Goal: Task Accomplishment & Management: Manage account settings

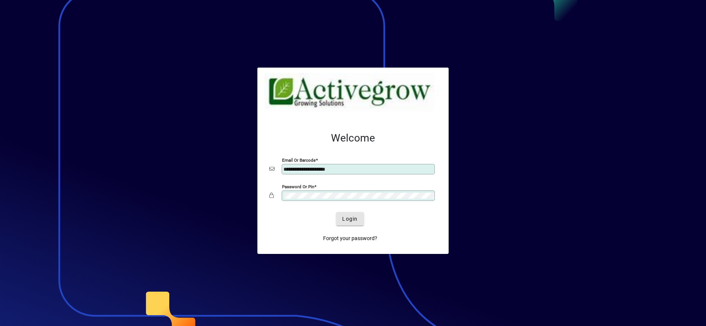
click at [348, 221] on span "Login" at bounding box center [349, 219] width 15 height 8
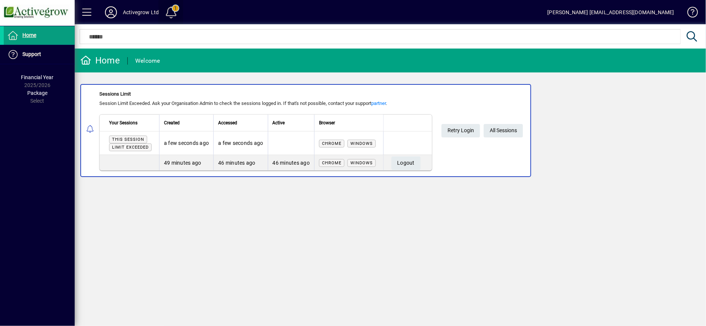
click at [170, 15] on span at bounding box center [171, 12] width 18 height 18
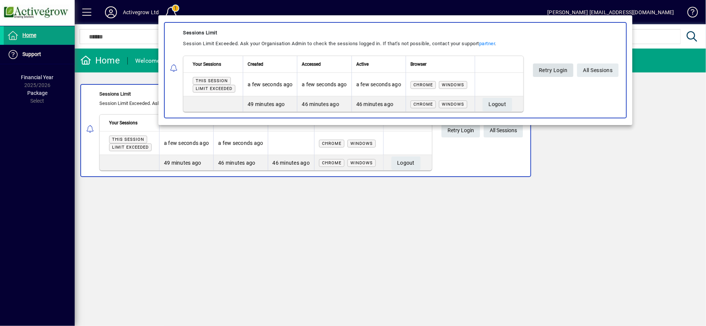
click at [555, 66] on span "Retry Login" at bounding box center [553, 70] width 29 height 12
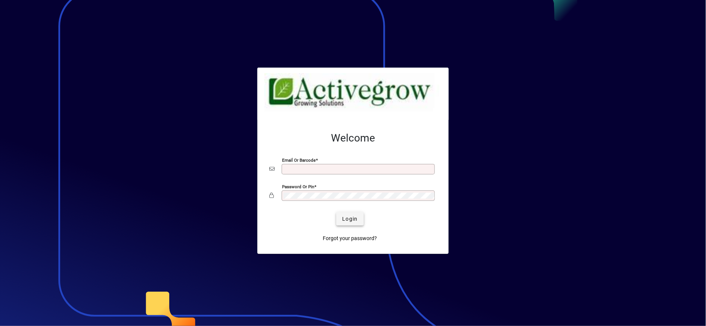
type input "**********"
click at [348, 215] on span "Login" at bounding box center [349, 219] width 15 height 8
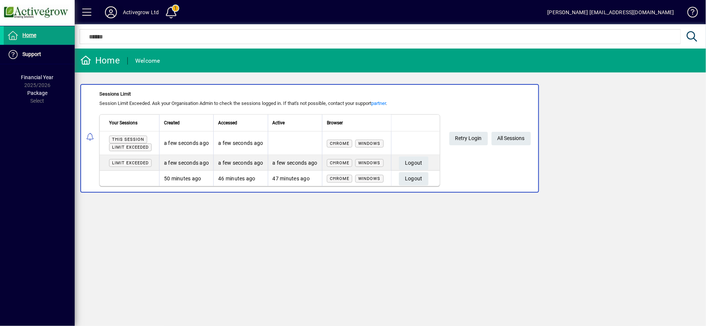
click at [122, 14] on span at bounding box center [111, 12] width 24 height 18
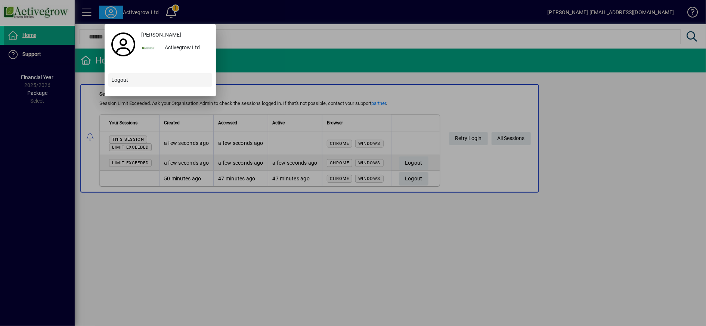
click at [116, 83] on span "Logout" at bounding box center [119, 80] width 17 height 8
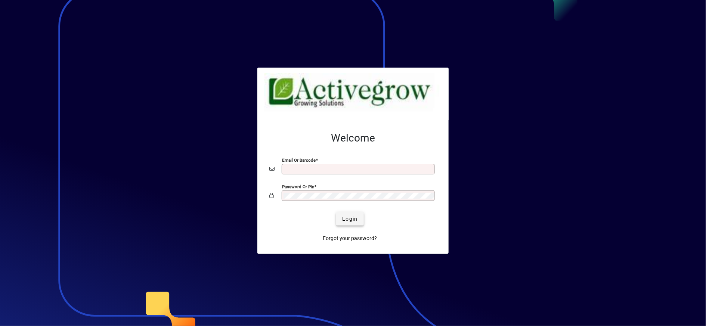
type input "**********"
click at [353, 218] on span "Login" at bounding box center [349, 219] width 15 height 8
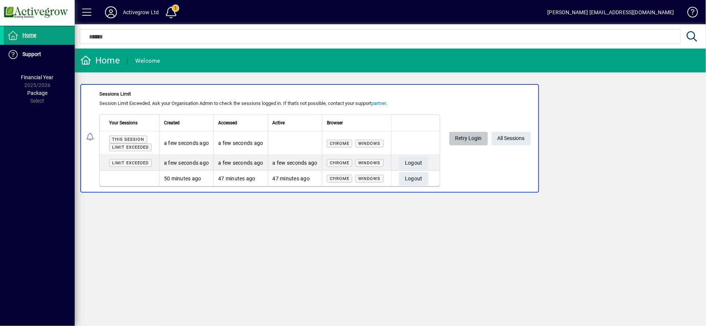
click at [464, 138] on span "Retry Login" at bounding box center [468, 138] width 27 height 12
click at [174, 13] on span at bounding box center [171, 12] width 18 height 18
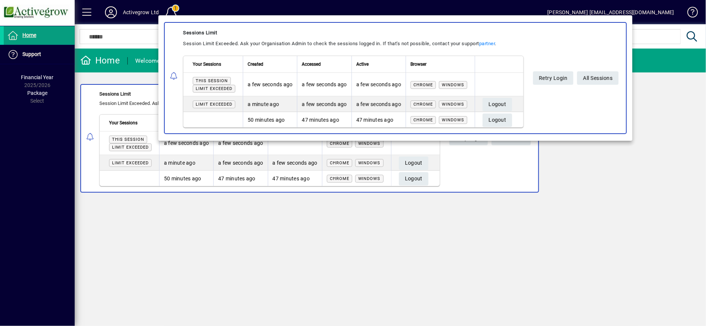
click at [120, 10] on div at bounding box center [353, 163] width 706 height 326
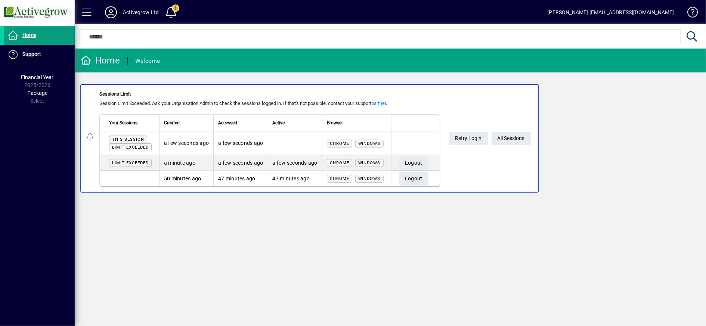
click at [119, 10] on span at bounding box center [111, 12] width 24 height 18
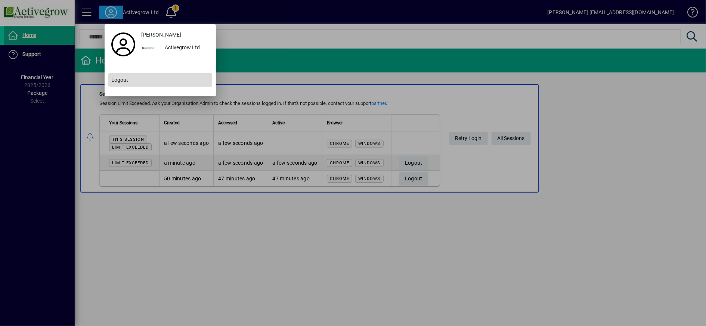
click at [119, 76] on span "Logout" at bounding box center [119, 80] width 17 height 8
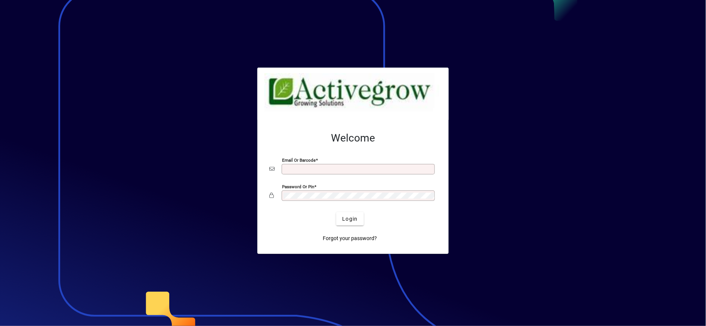
type input "**********"
click at [114, 78] on div at bounding box center [353, 163] width 706 height 326
type input "**********"
click at [360, 221] on span "submit" at bounding box center [349, 219] width 27 height 18
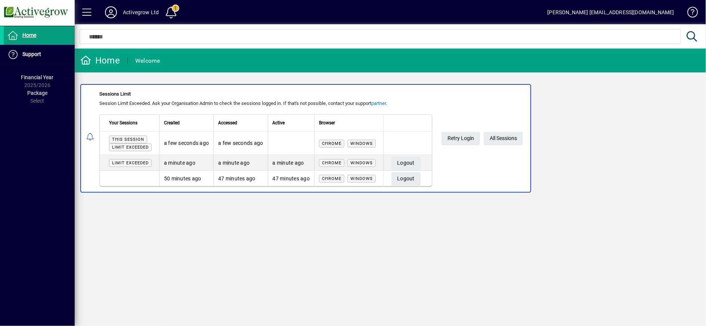
click at [141, 148] on span "Limit exceeded" at bounding box center [130, 147] width 37 height 5
click at [90, 18] on span at bounding box center [87, 12] width 18 height 18
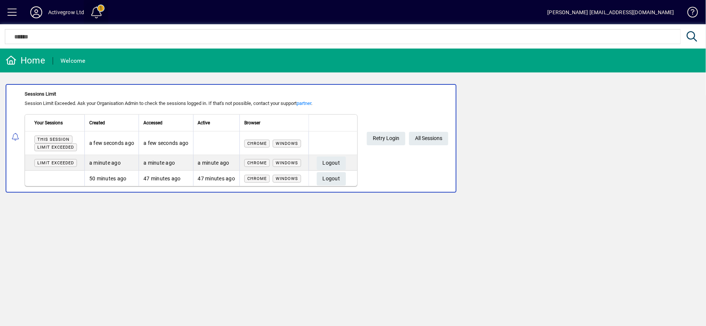
click at [92, 16] on span at bounding box center [96, 12] width 18 height 18
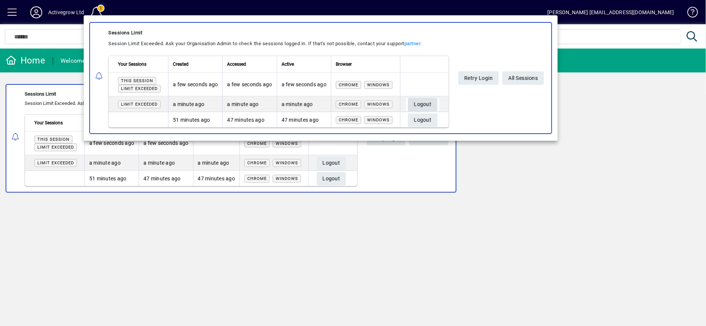
click at [423, 103] on span "Logout" at bounding box center [423, 104] width 18 height 12
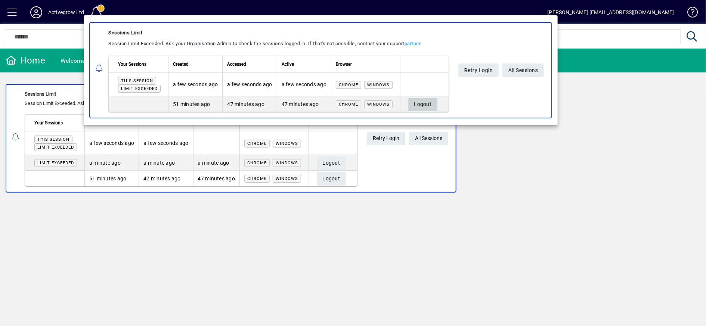
click at [423, 103] on span "Logout" at bounding box center [423, 104] width 18 height 12
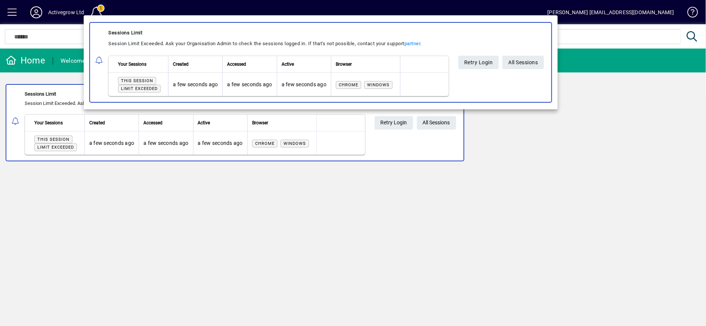
click at [557, 204] on div at bounding box center [353, 163] width 706 height 326
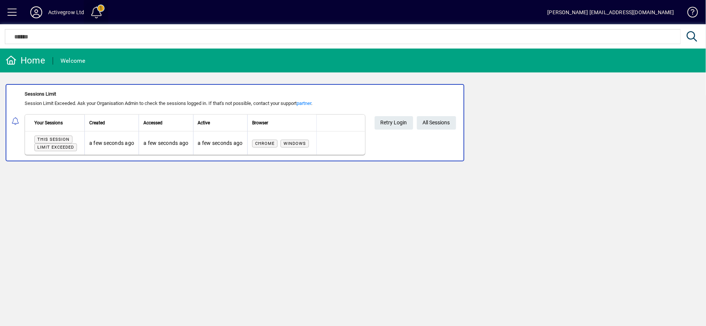
click at [93, 10] on span at bounding box center [96, 12] width 18 height 18
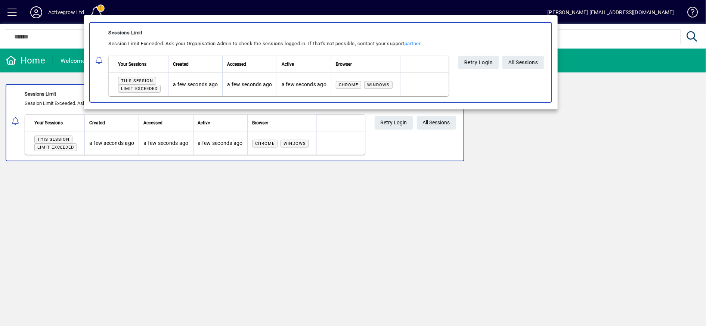
click at [96, 9] on div at bounding box center [353, 163] width 706 height 326
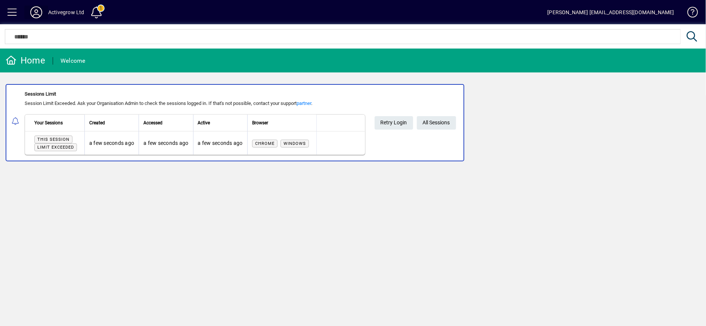
click at [41, 13] on icon at bounding box center [36, 12] width 15 height 12
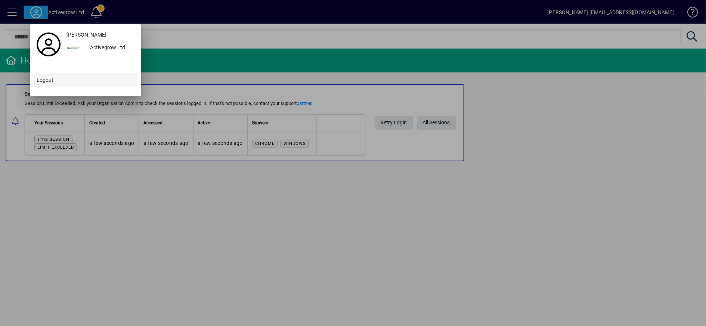
click at [43, 75] on span at bounding box center [86, 80] width 104 height 18
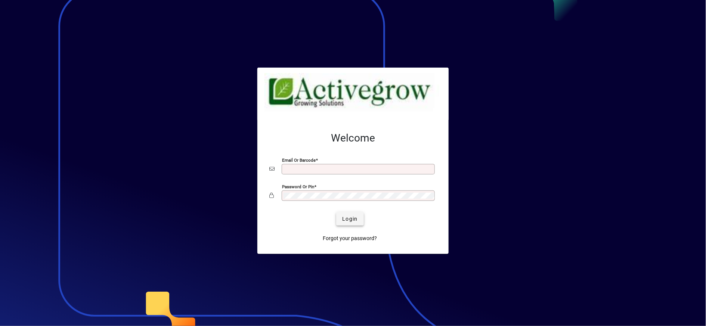
type input "**********"
click at [352, 218] on span "Login" at bounding box center [349, 219] width 15 height 8
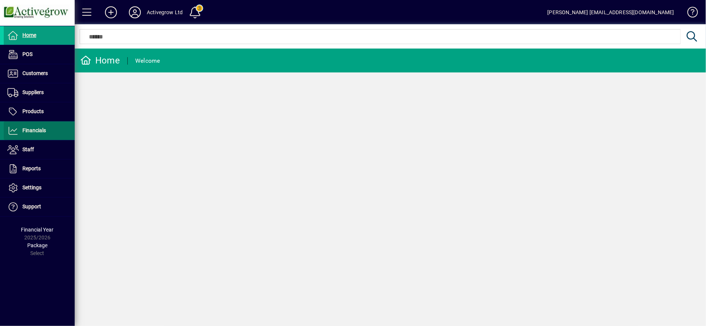
click at [31, 136] on span at bounding box center [39, 131] width 71 height 18
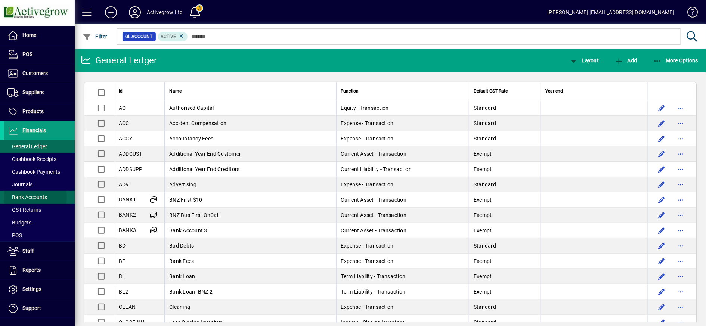
click at [31, 197] on span "Bank Accounts" at bounding box center [27, 197] width 40 height 6
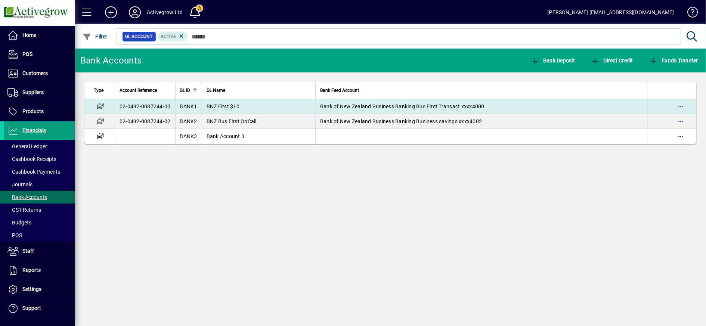
click at [115, 105] on td "02-0492-0087244-00" at bounding box center [145, 106] width 60 height 15
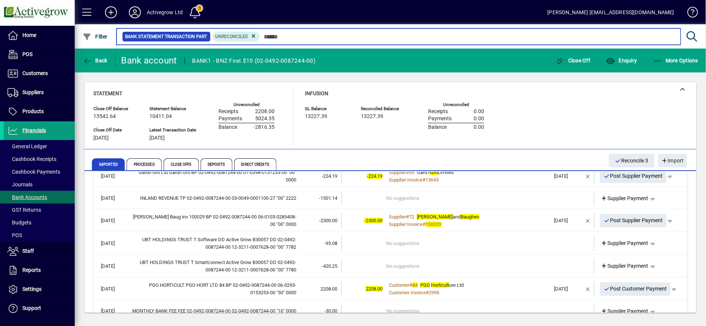
scroll to position [55, 0]
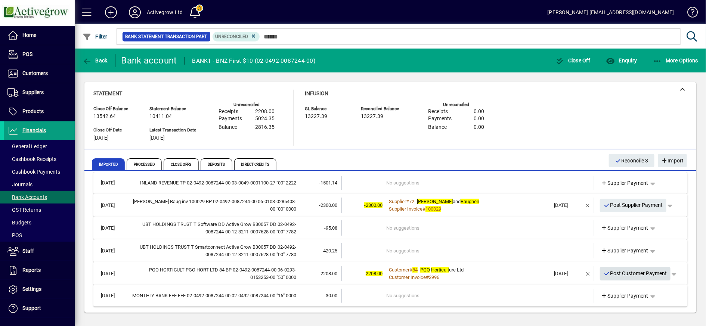
click at [644, 274] on span "Post Customer Payment" at bounding box center [634, 273] width 63 height 12
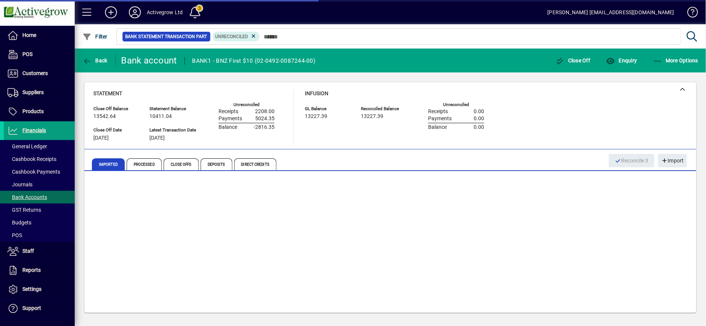
scroll to position [32, 0]
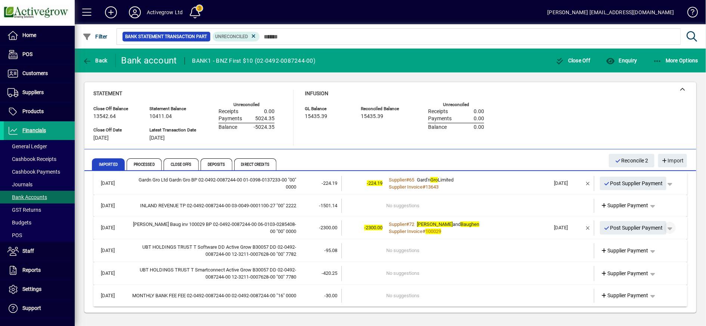
click at [662, 224] on span "button" at bounding box center [669, 228] width 18 height 18
click at [650, 242] on span "Supplier Payment" at bounding box center [640, 242] width 50 height 9
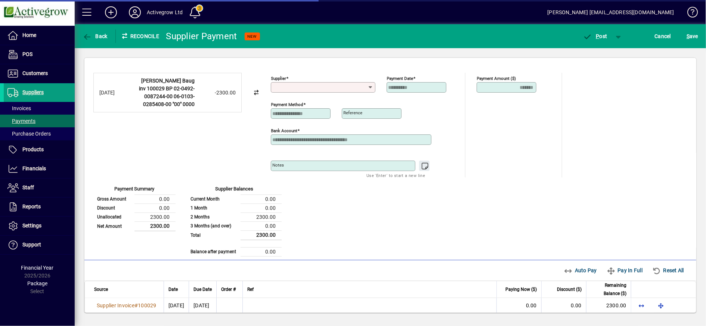
type input "**********"
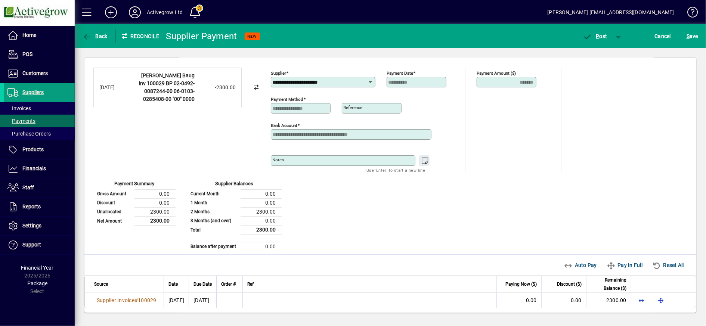
scroll to position [6, 0]
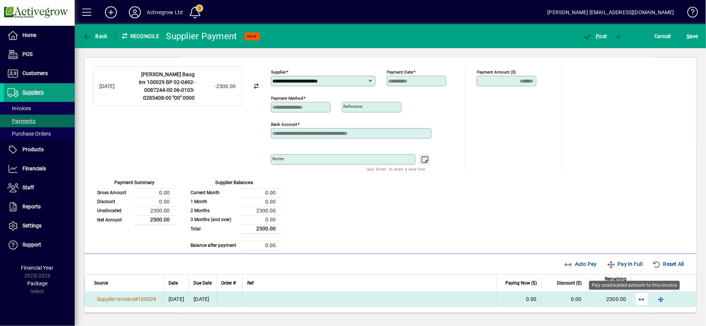
click at [632, 299] on span "button" at bounding box center [641, 299] width 18 height 18
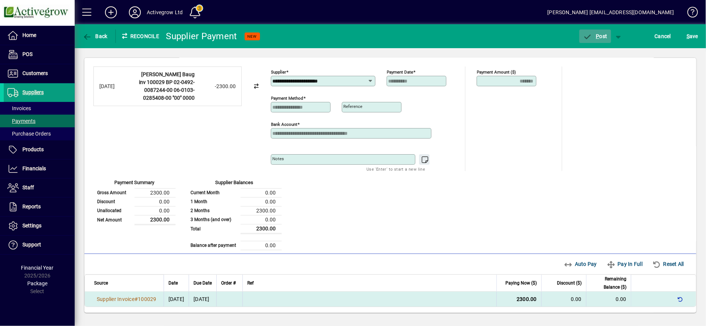
click at [598, 33] on span "P" at bounding box center [597, 36] width 3 height 6
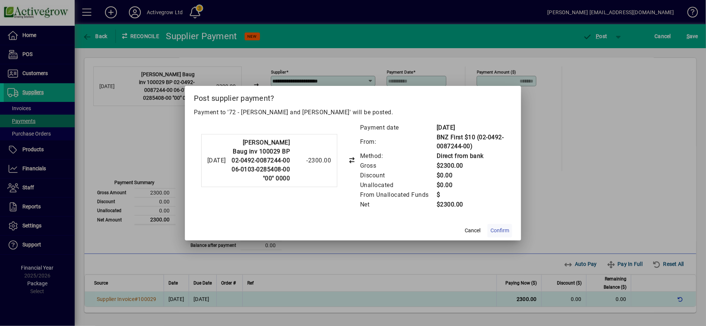
click at [501, 234] on span "Confirm" at bounding box center [499, 231] width 19 height 8
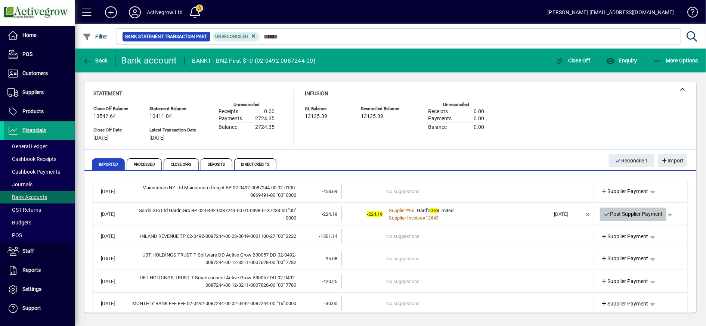
click at [603, 216] on span "Post Supplier Payment" at bounding box center [632, 214] width 59 height 12
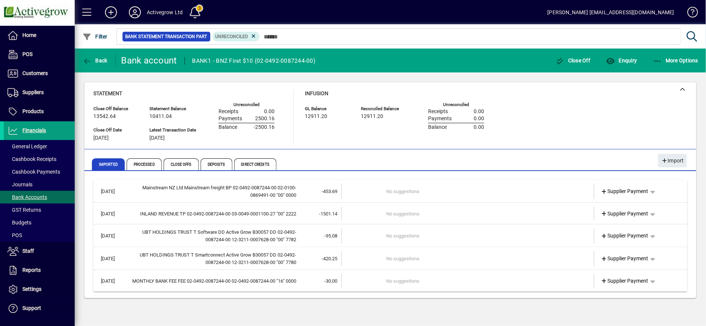
click at [392, 237] on td "No suggestions" at bounding box center [468, 235] width 164 height 15
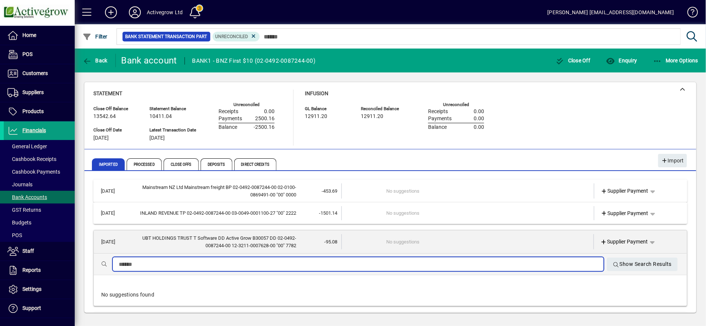
click at [367, 263] on input "text" at bounding box center [358, 264] width 479 height 9
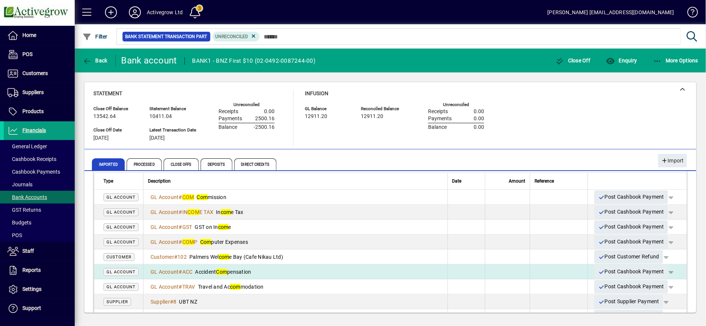
scroll to position [112, 0]
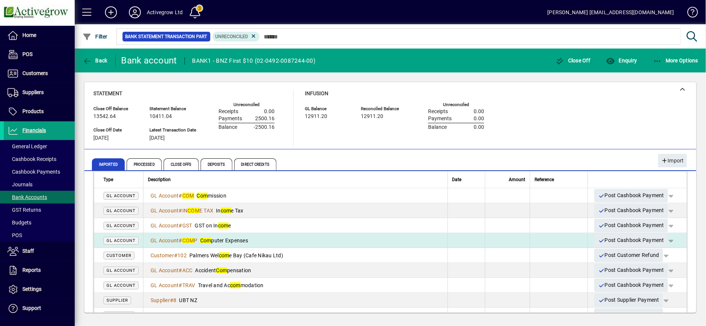
type input "***"
click at [287, 245] on td "GL Account # COM P Com puter Expenses" at bounding box center [295, 240] width 304 height 15
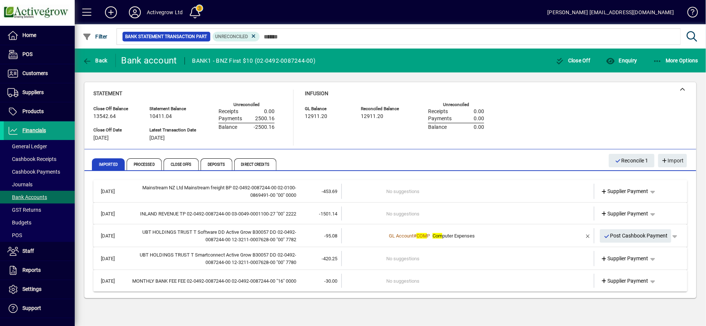
scroll to position [0, 0]
click at [414, 253] on td "No suggestions" at bounding box center [468, 258] width 164 height 15
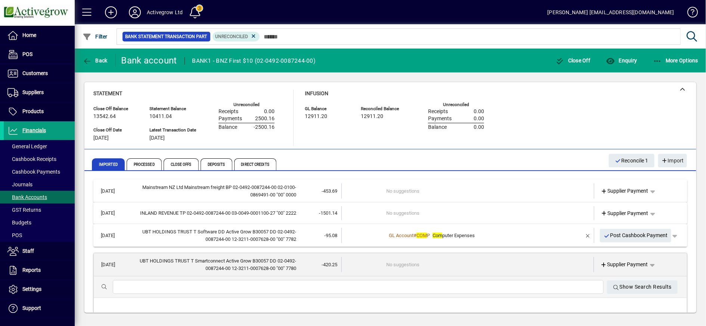
click at [339, 292] on div at bounding box center [358, 287] width 491 height 14
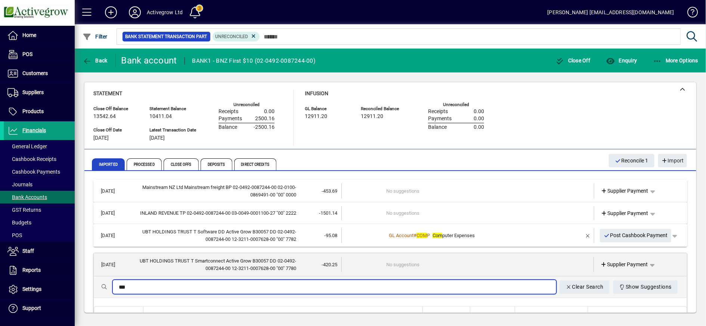
scroll to position [62, 0]
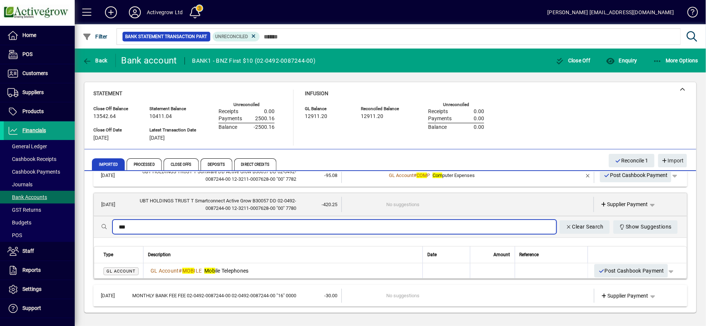
type input "***"
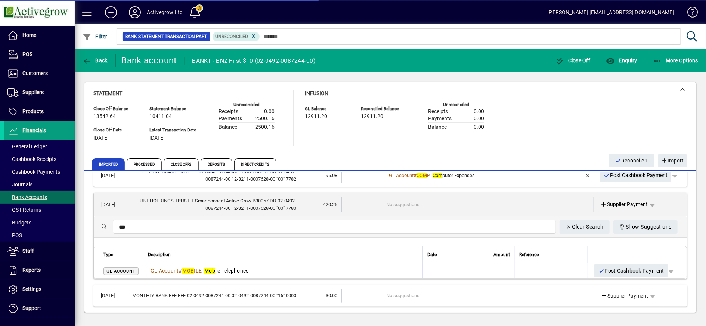
click at [205, 274] on td "GL Account # MOB ILE Mob ile Telephones" at bounding box center [282, 270] width 279 height 15
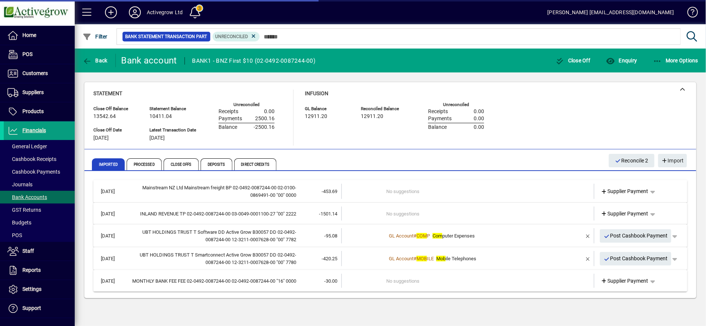
scroll to position [0, 0]
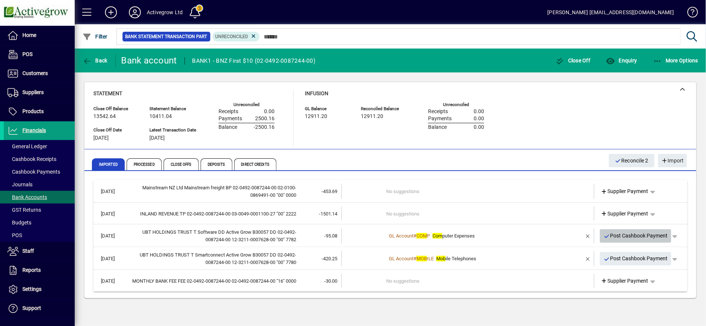
click at [626, 237] on span "Post Cashbook Payment" at bounding box center [635, 236] width 64 height 12
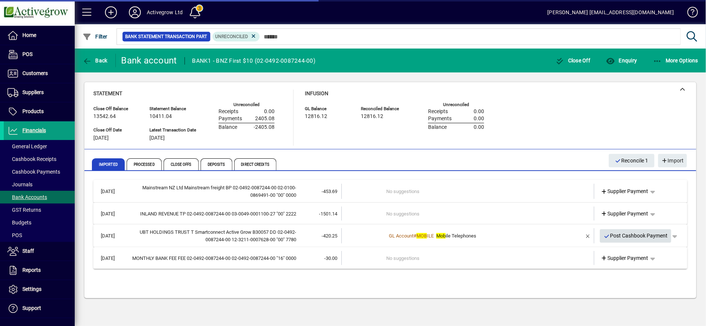
click at [625, 235] on span "Post Cashbook Payment" at bounding box center [635, 236] width 64 height 12
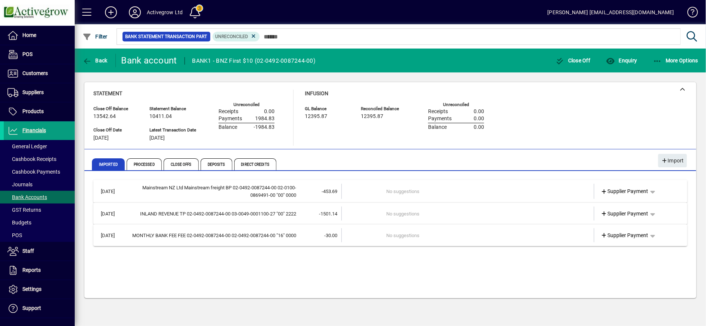
click at [415, 239] on td "No suggestions" at bounding box center [468, 235] width 164 height 14
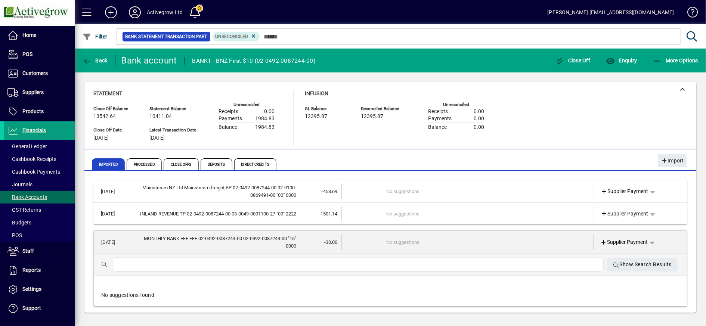
click at [388, 266] on input "text" at bounding box center [358, 264] width 479 height 9
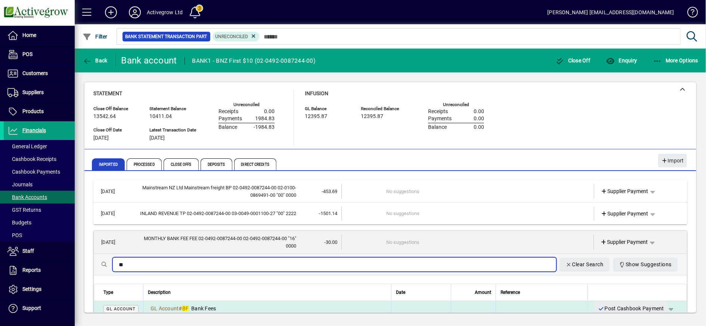
type input "**"
click at [222, 310] on div "GL Account # BF Bank Fees" at bounding box center [267, 308] width 239 height 7
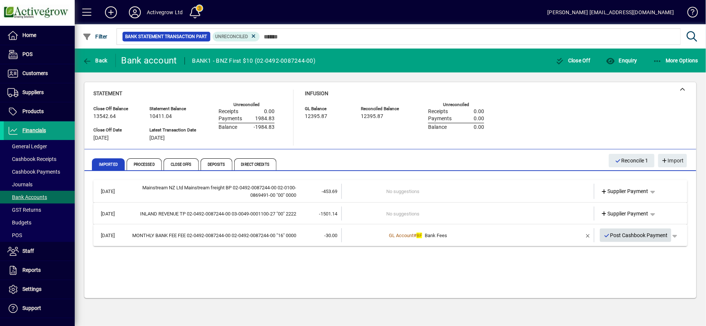
click at [622, 231] on span "Post Cashbook Payment" at bounding box center [635, 235] width 64 height 12
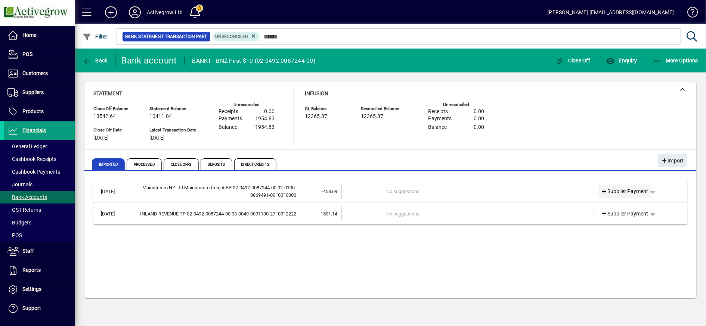
click at [604, 192] on icon at bounding box center [604, 191] width 7 height 5
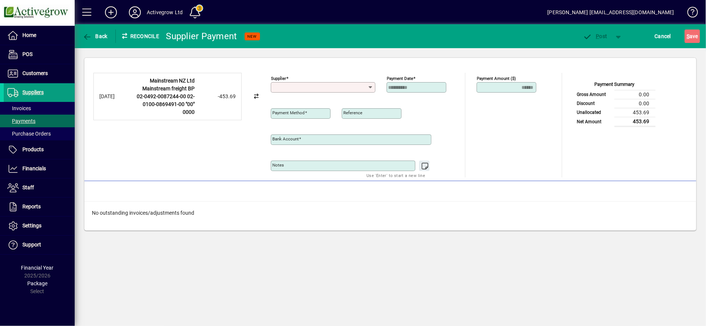
type input "**********"
click at [84, 38] on icon "button" at bounding box center [87, 36] width 9 height 7
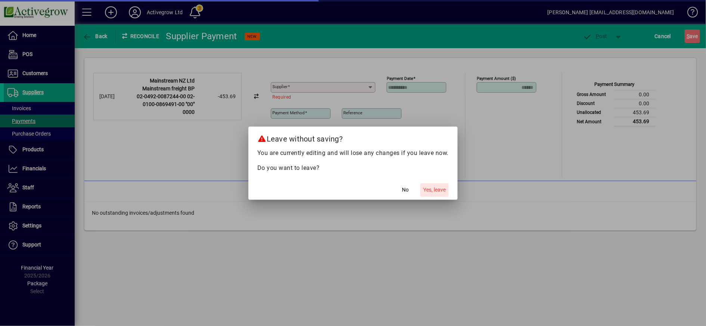
click at [438, 190] on span "Yes, leave" at bounding box center [434, 190] width 22 height 8
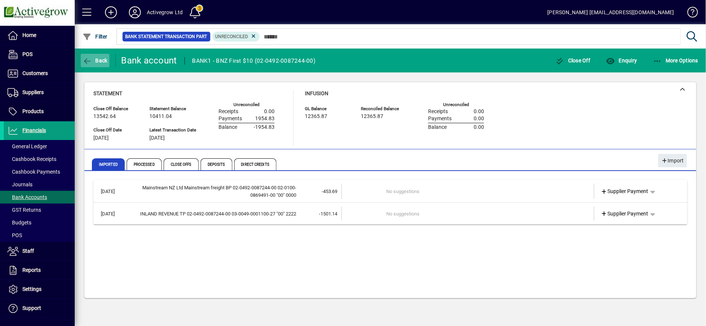
click at [87, 63] on icon "button" at bounding box center [87, 60] width 9 height 7
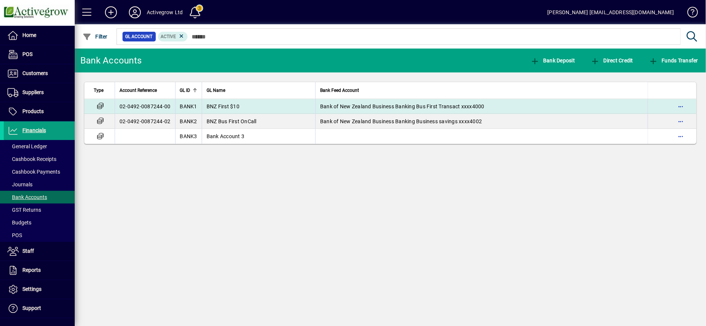
click at [230, 104] on span "BNZ First $10" at bounding box center [222, 106] width 33 height 6
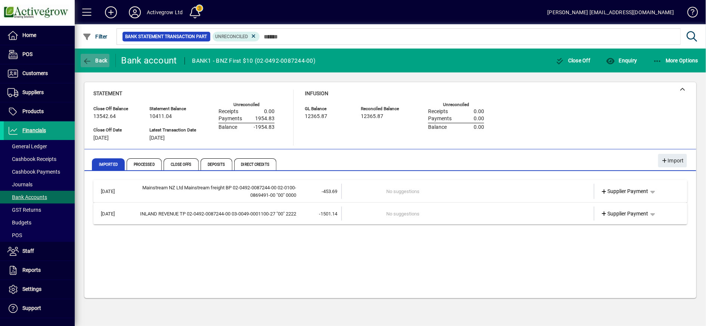
click at [85, 61] on icon "button" at bounding box center [87, 60] width 9 height 7
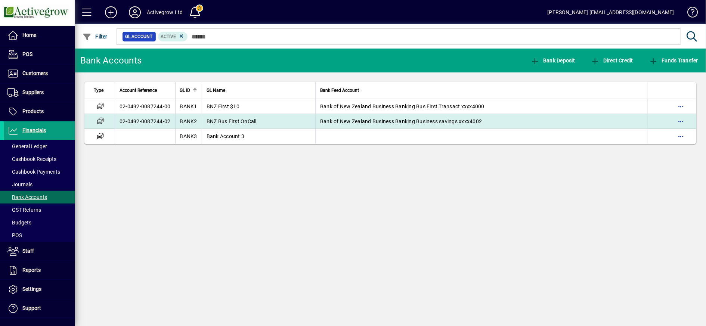
click at [206, 121] on span "BNZ Bus First OnCall" at bounding box center [231, 121] width 50 height 6
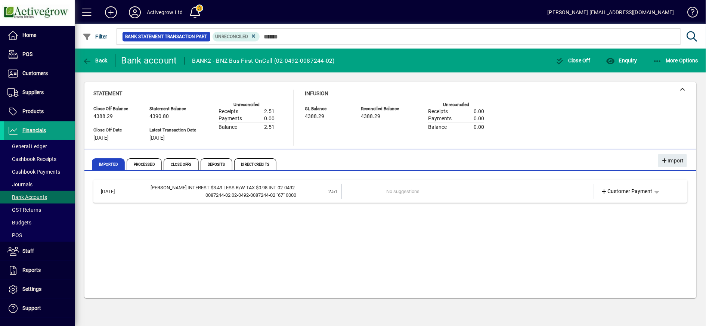
click at [403, 189] on td "No suggestions" at bounding box center [468, 191] width 164 height 15
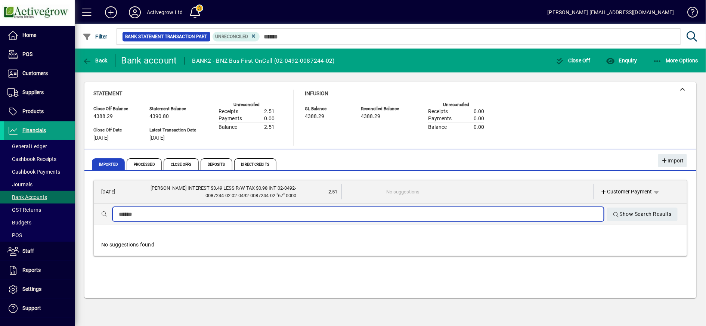
click at [333, 213] on input "text" at bounding box center [358, 214] width 479 height 9
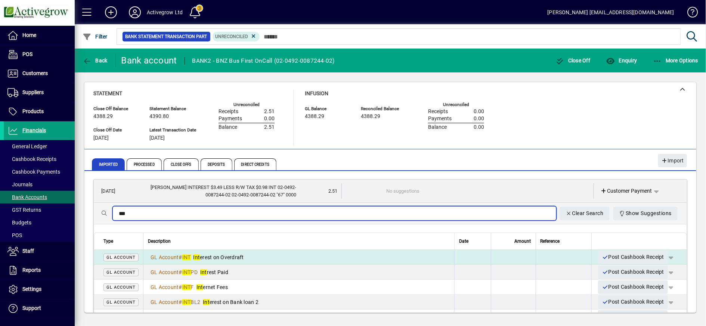
scroll to position [131, 0]
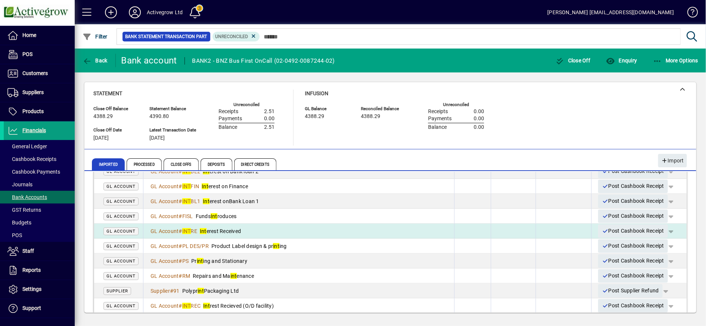
type input "***"
click at [234, 231] on span "Int erest Received" at bounding box center [220, 231] width 41 height 6
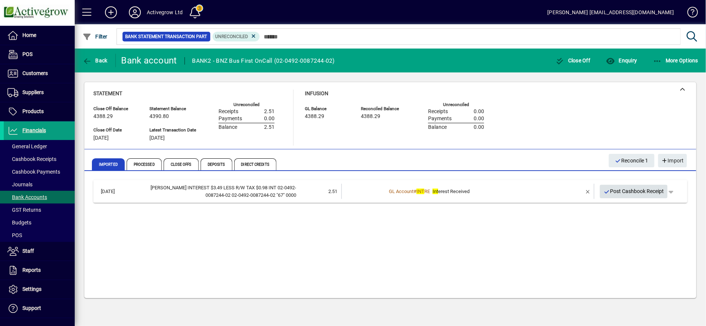
click at [614, 190] on span "Post Cashbook Receipt" at bounding box center [633, 191] width 60 height 12
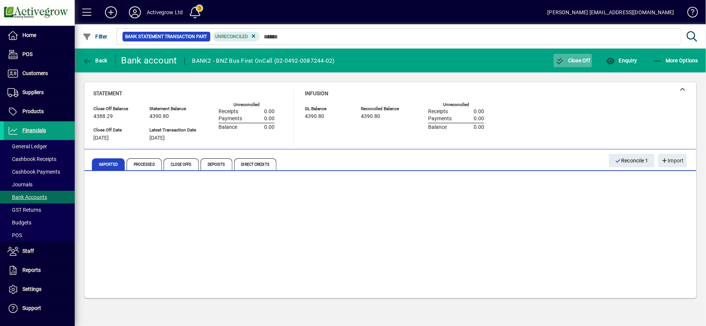
click at [569, 64] on span "button" at bounding box center [572, 61] width 39 height 18
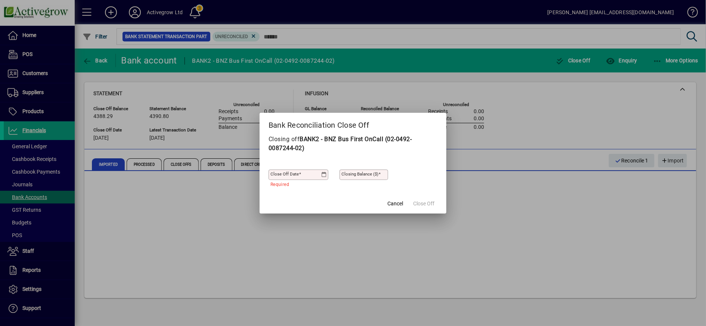
click at [322, 173] on icon at bounding box center [324, 175] width 6 height 6
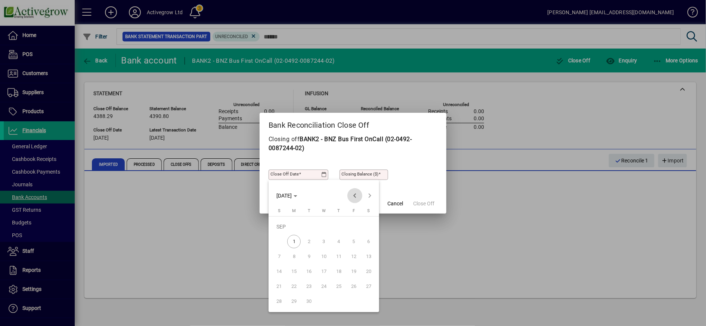
click at [356, 193] on span "Previous month" at bounding box center [354, 195] width 15 height 15
click at [278, 304] on span "31" at bounding box center [278, 301] width 13 height 13
type input "**********"
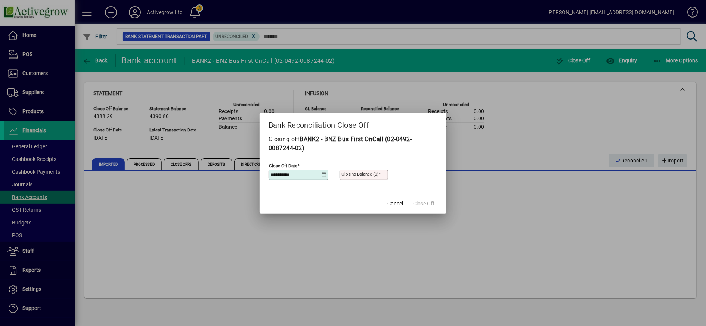
click at [352, 172] on mat-label "Closing Balance ($)" at bounding box center [359, 173] width 37 height 5
click at [352, 172] on input "Closing Balance ($)" at bounding box center [364, 175] width 46 height 6
type input "*******"
click at [435, 202] on span at bounding box center [423, 204] width 27 height 18
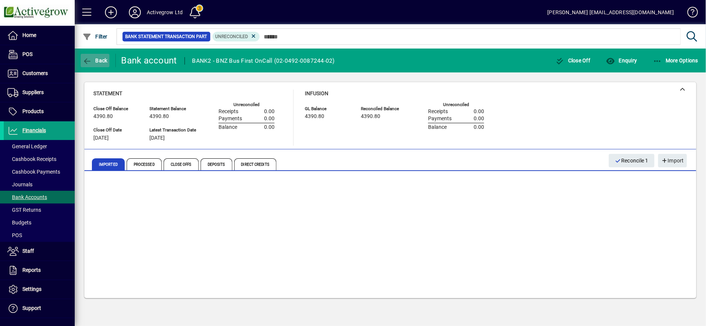
click at [89, 61] on icon "button" at bounding box center [87, 60] width 9 height 7
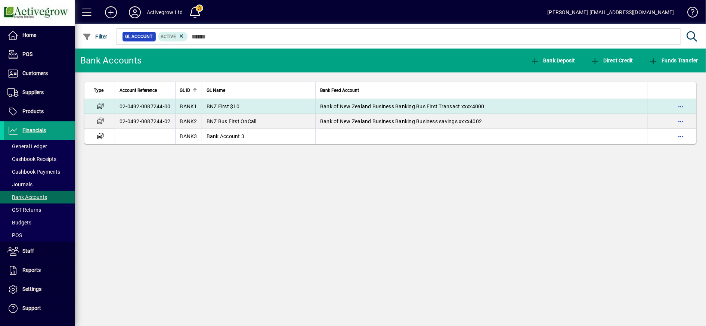
click at [158, 106] on td "02-0492-0087244-00" at bounding box center [145, 106] width 60 height 15
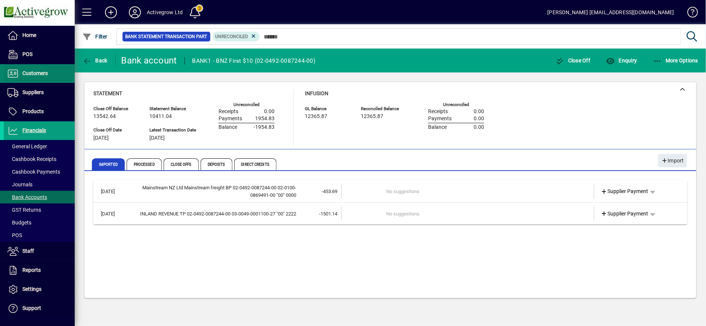
click at [31, 70] on span "Customers" at bounding box center [34, 73] width 25 height 6
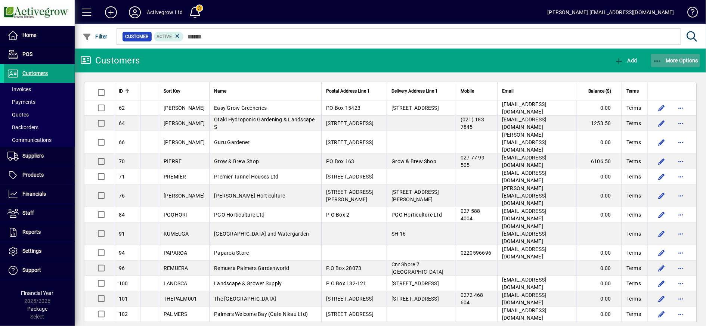
click at [654, 56] on span "button" at bounding box center [675, 61] width 49 height 18
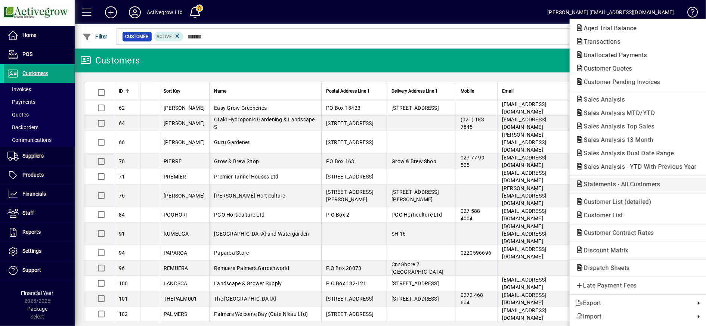
click at [591, 182] on span "Statements - All Customers" at bounding box center [619, 184] width 88 height 7
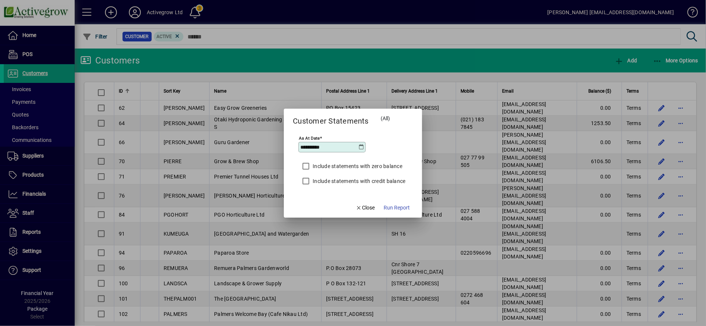
click at [359, 147] on icon at bounding box center [361, 147] width 6 height 6
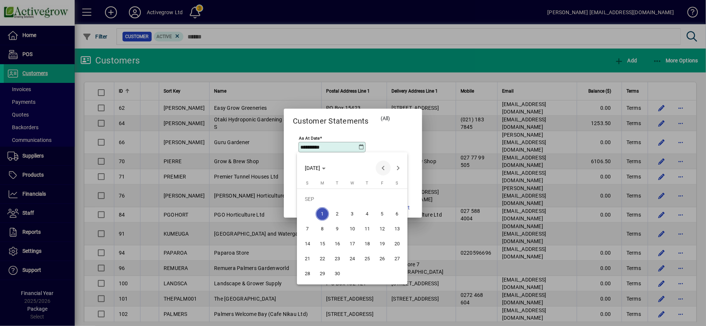
click at [387, 166] on span "Previous month" at bounding box center [383, 168] width 15 height 15
click at [306, 276] on span "31" at bounding box center [307, 273] width 13 height 13
type input "**********"
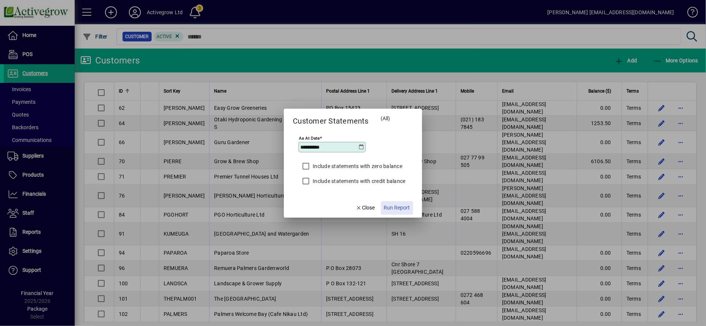
click at [401, 209] on span "Run Report" at bounding box center [397, 208] width 26 height 8
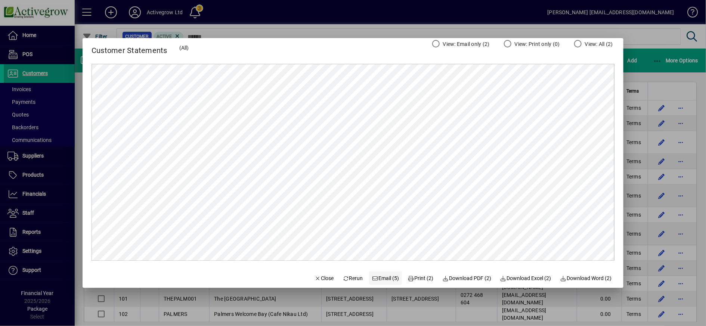
click at [372, 279] on span "Email (5)" at bounding box center [385, 278] width 27 height 8
click at [26, 249] on div at bounding box center [353, 163] width 706 height 326
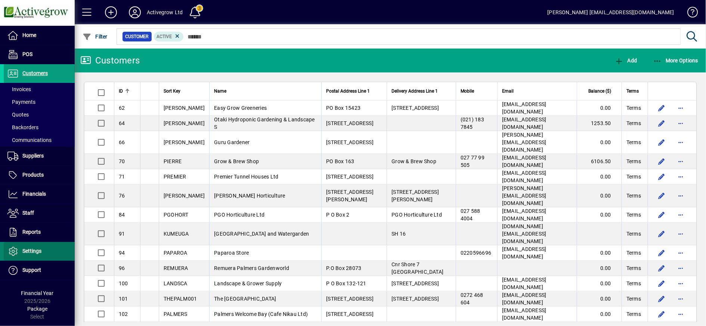
click at [26, 249] on span "Settings" at bounding box center [31, 251] width 19 height 6
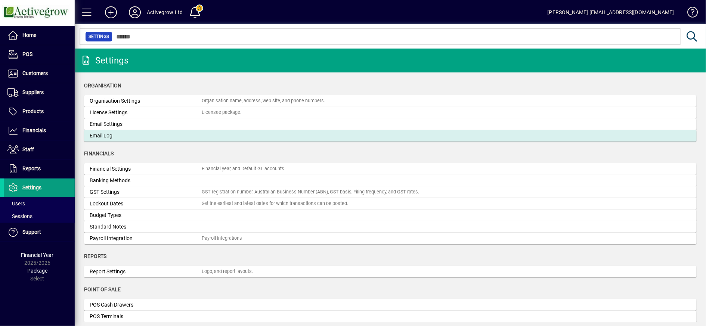
click at [119, 139] on div "Email Log" at bounding box center [146, 136] width 112 height 8
